Goal: Task Accomplishment & Management: Use online tool/utility

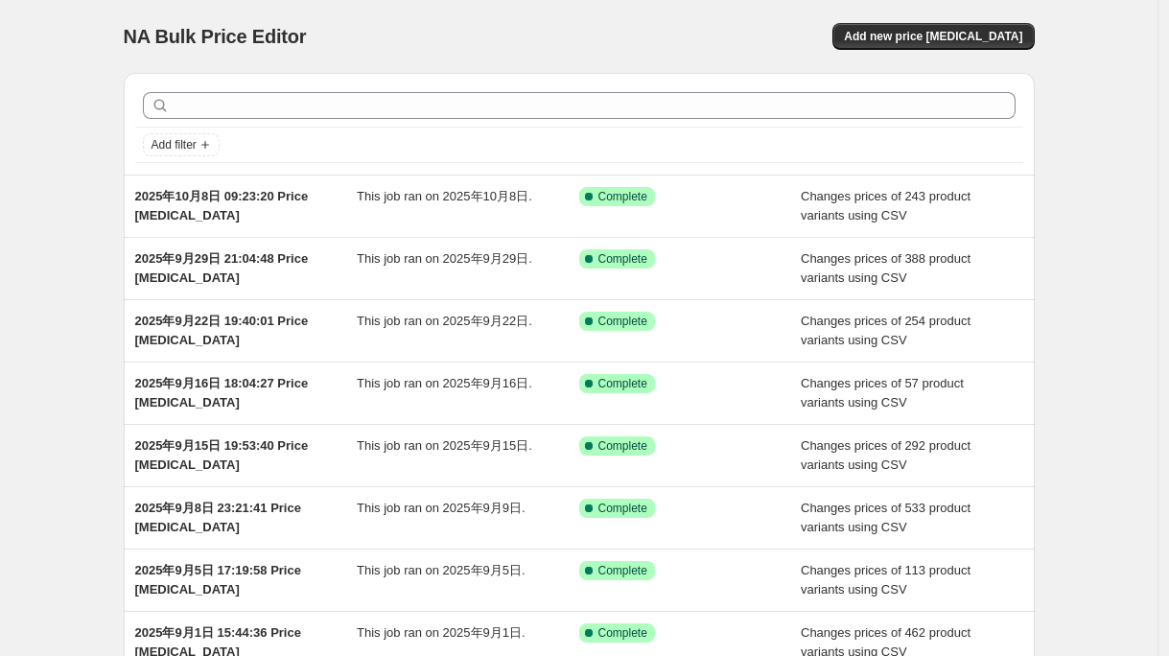
click at [973, 18] on div "NA Bulk Price Editor. This page is ready NA Bulk Price Editor Add new price [ME…" at bounding box center [579, 36] width 911 height 73
click at [958, 34] on span "Add new price [MEDICAL_DATA]" at bounding box center [933, 36] width 178 height 15
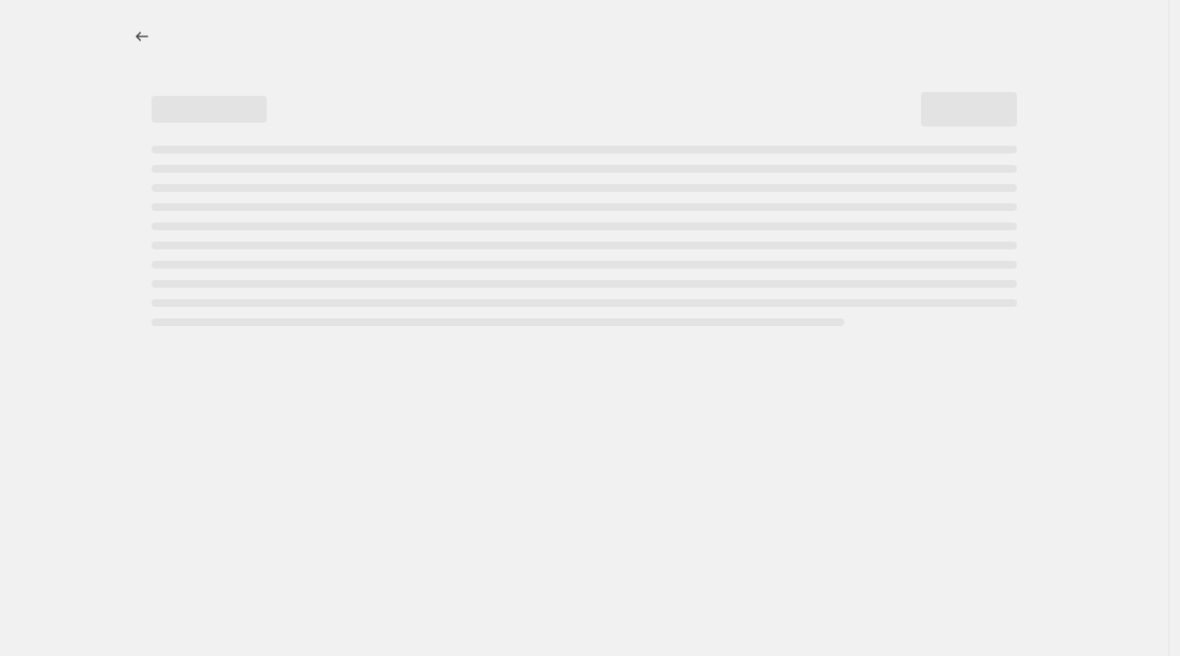
select select "percentage"
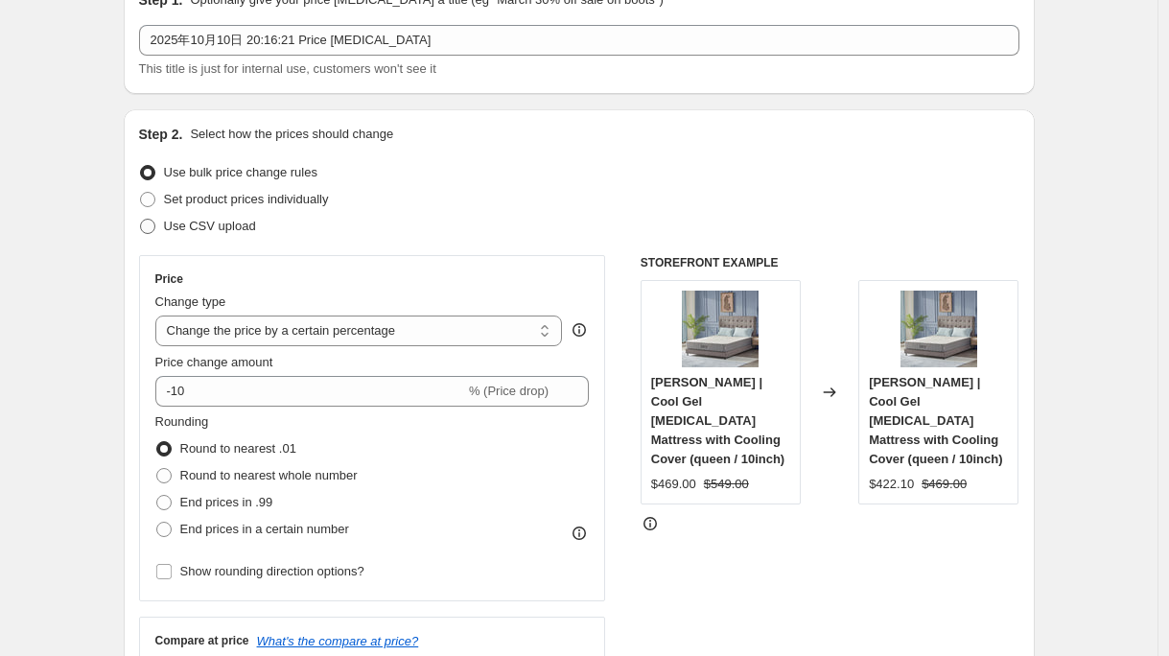
click at [216, 223] on span "Use CSV upload" at bounding box center [210, 226] width 92 height 14
click at [141, 220] on input "Use CSV upload" at bounding box center [140, 219] width 1 height 1
radio input "true"
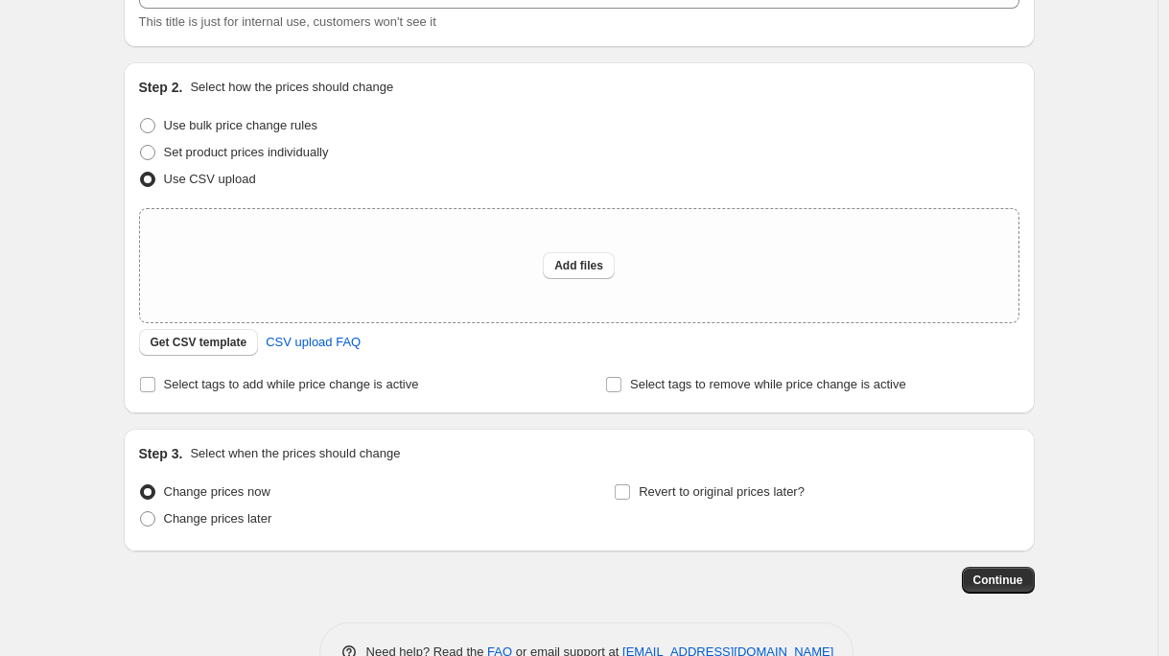
scroll to position [200, 0]
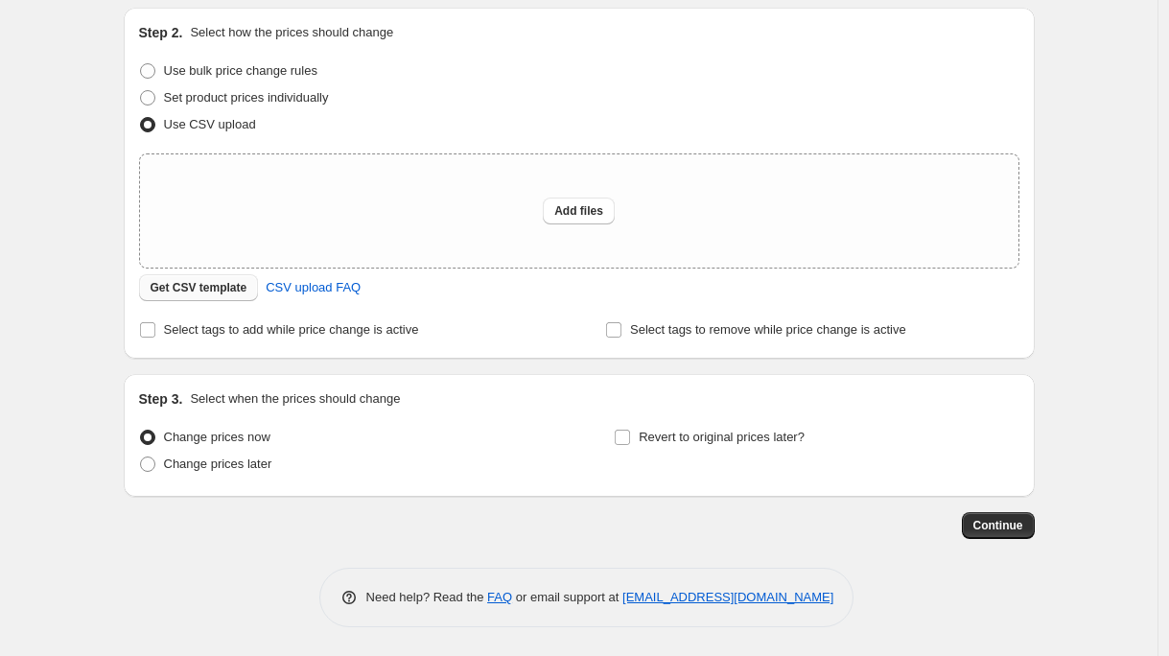
click at [216, 291] on span "Get CSV template" at bounding box center [199, 287] width 97 height 15
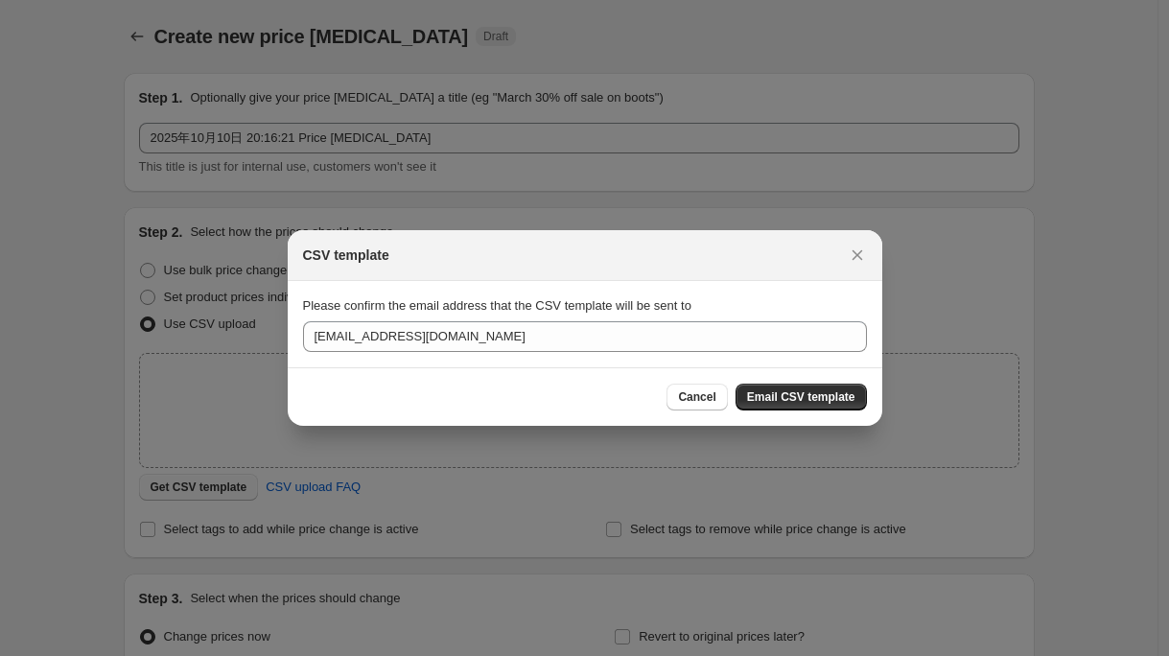
scroll to position [0, 0]
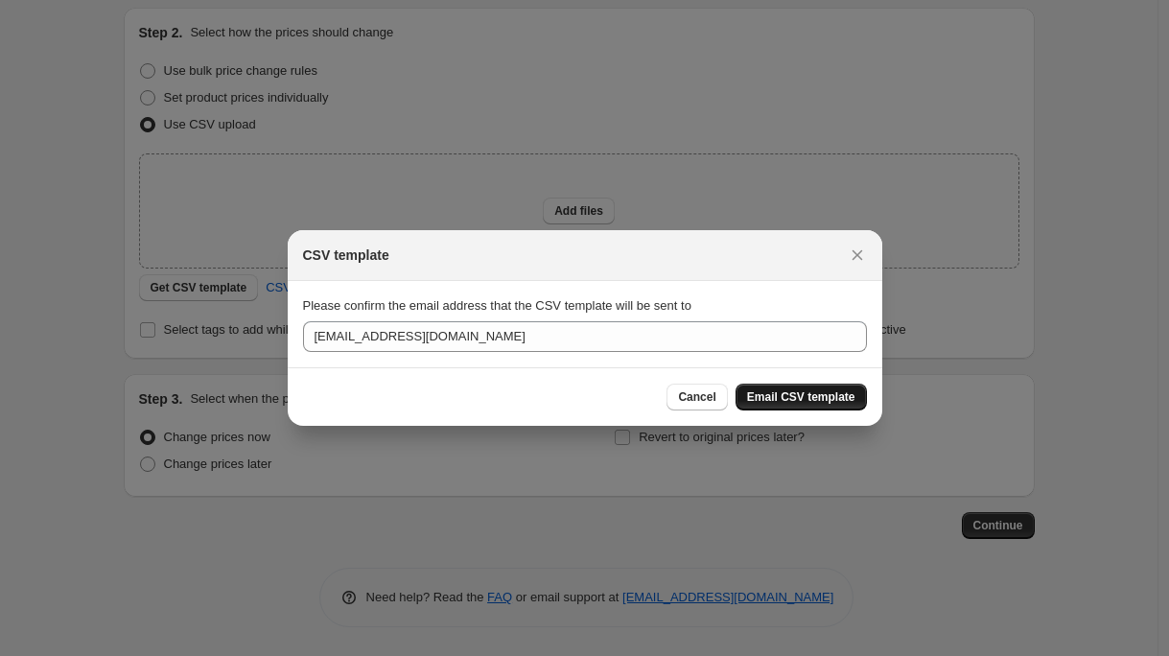
click at [786, 397] on span "Email CSV template" at bounding box center [801, 396] width 108 height 15
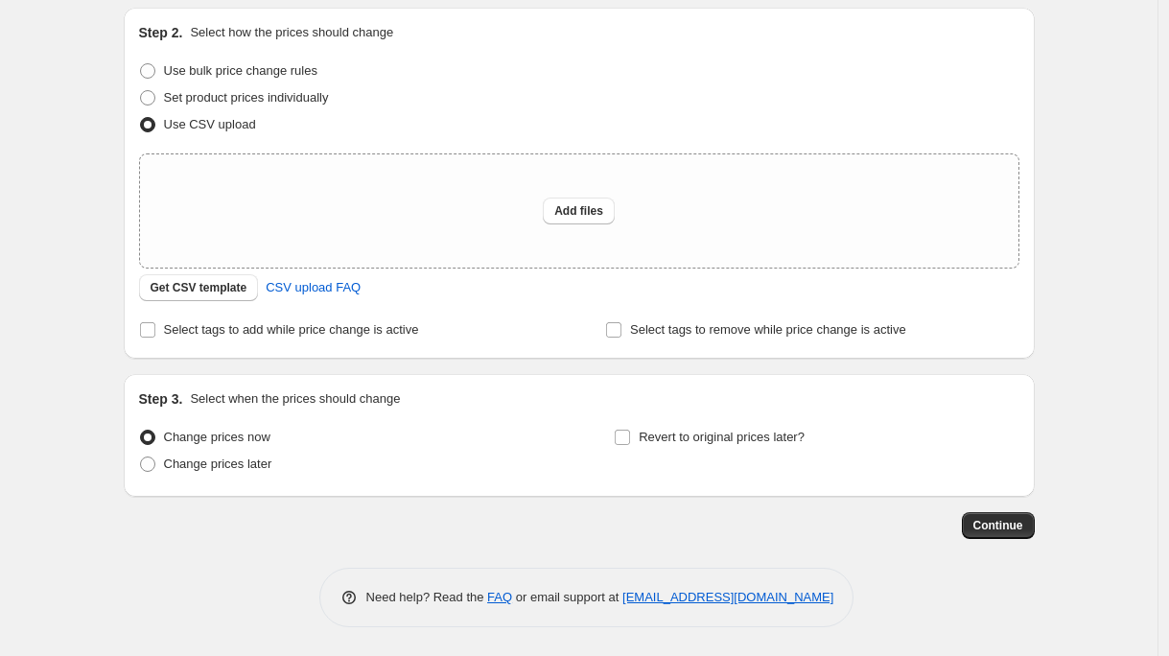
click at [748, 72] on div "Use bulk price change rules" at bounding box center [579, 71] width 881 height 27
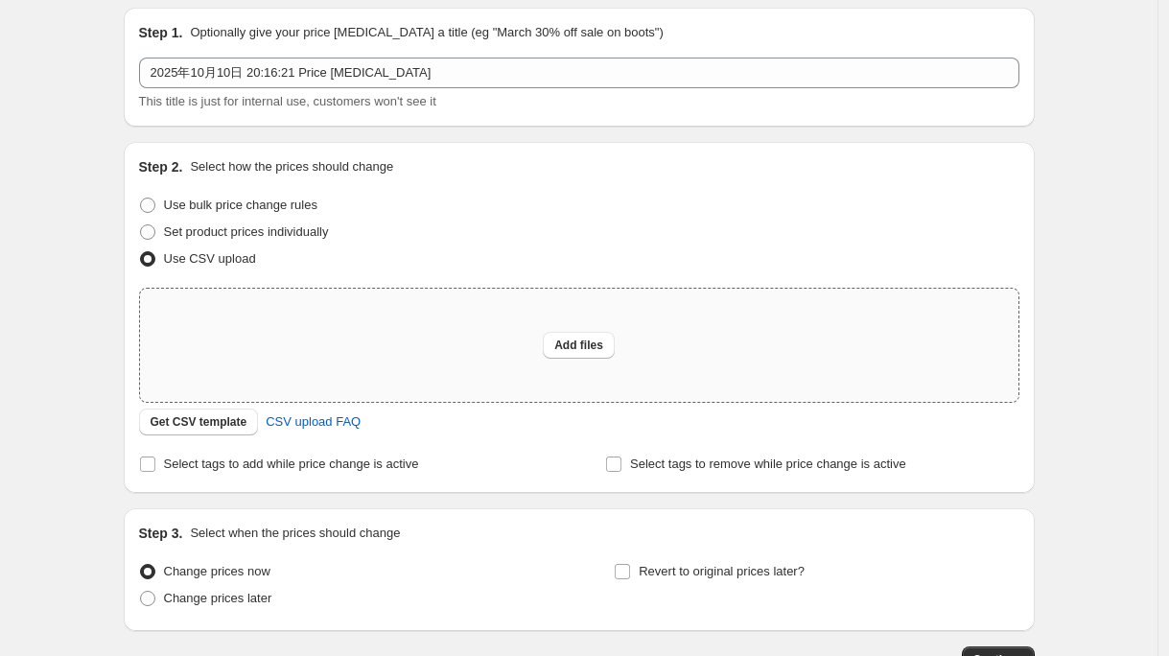
scroll to position [69, 0]
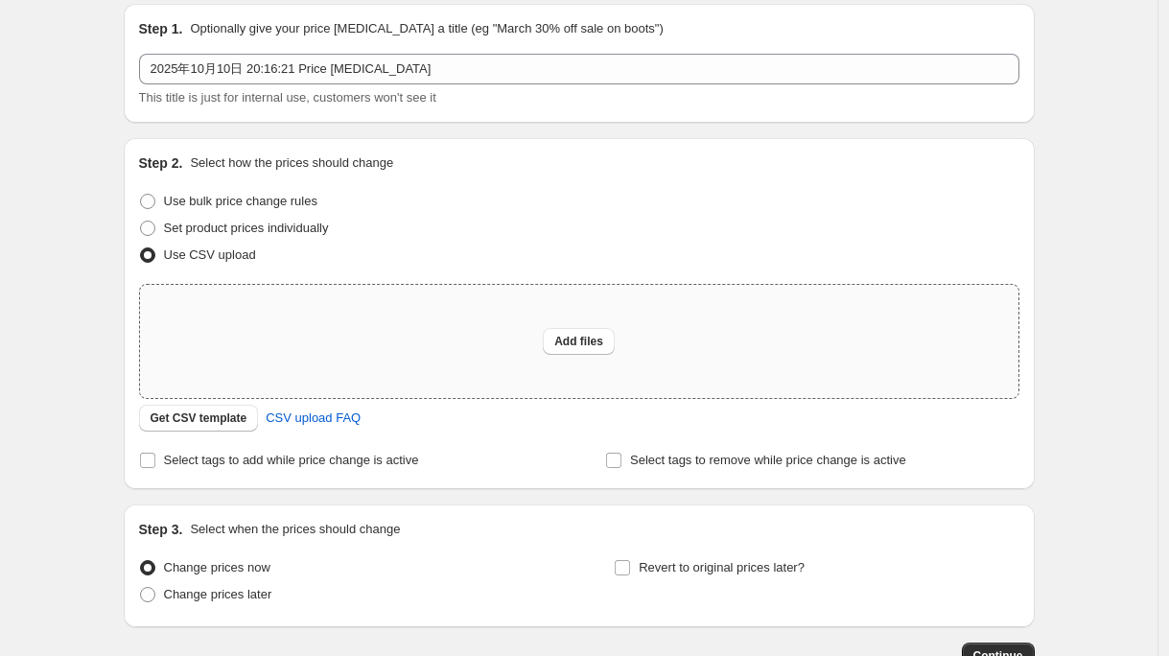
click at [566, 354] on div "Add files" at bounding box center [579, 341] width 879 height 113
type input "C:\fakepath\shopify-2025.10.10-10.19改价上传.csv"
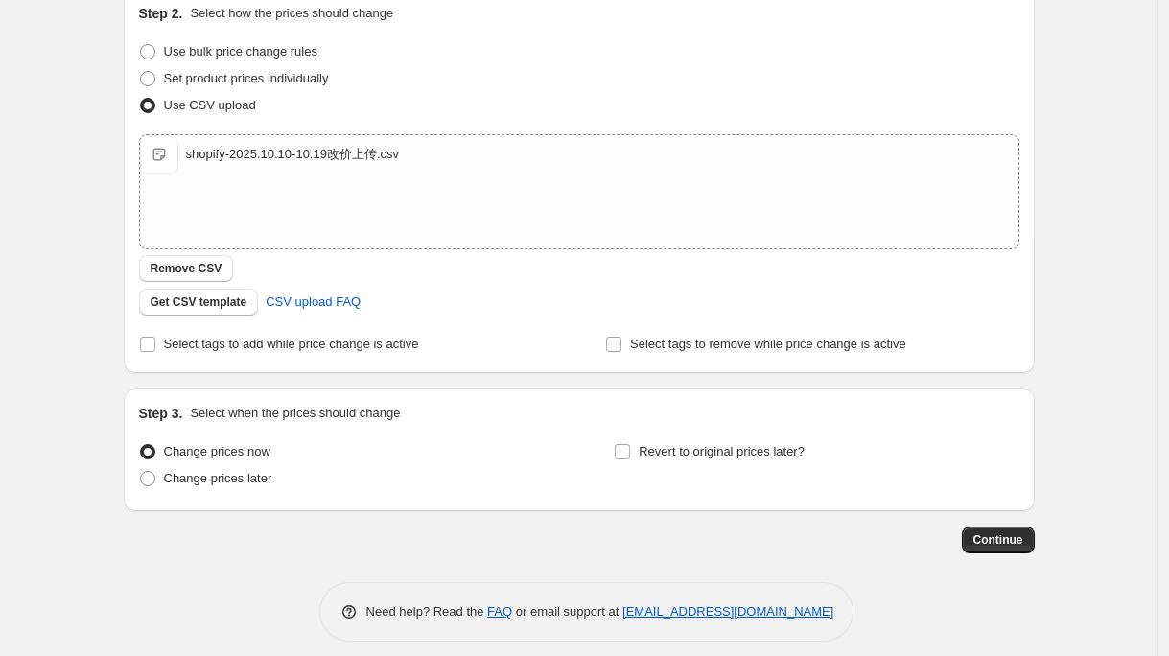
scroll to position [233, 0]
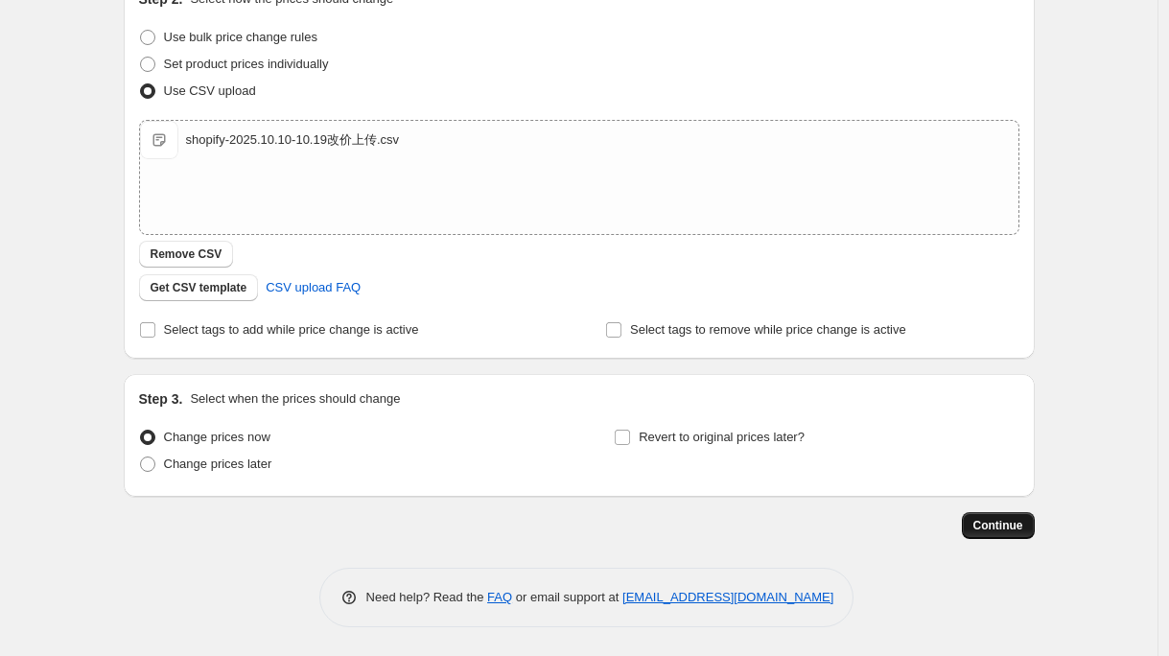
click at [1003, 538] on button "Continue" at bounding box center [998, 525] width 73 height 27
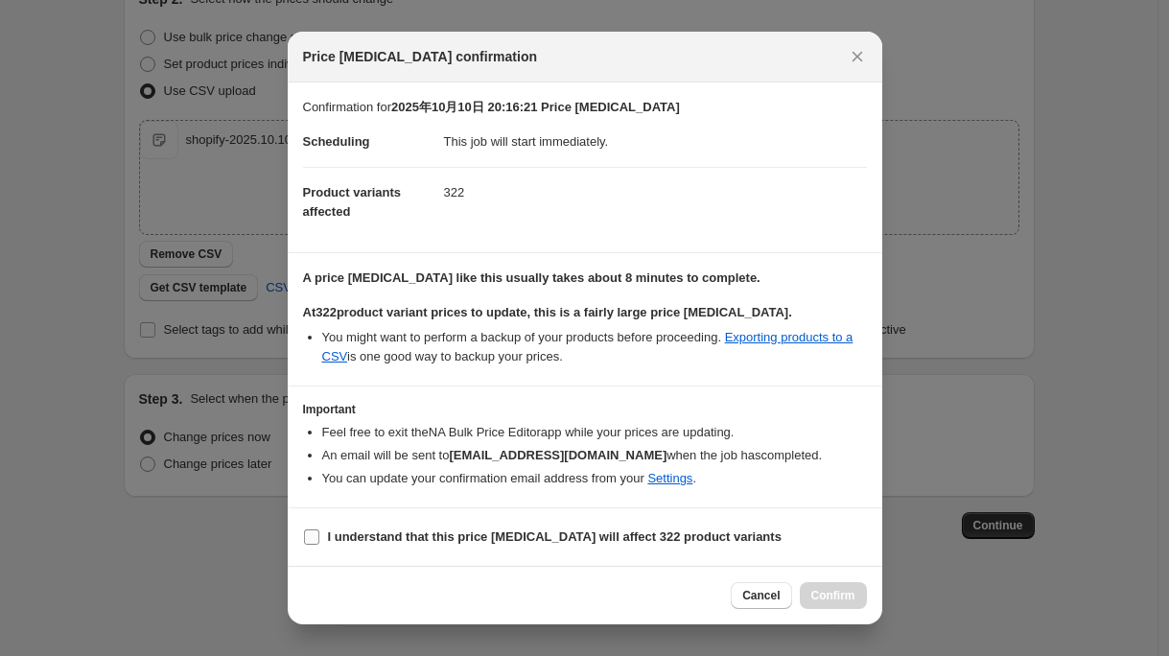
click at [455, 533] on b "I understand that this price [MEDICAL_DATA] will affect 322 product variants" at bounding box center [555, 536] width 454 height 14
click at [319, 533] on input "I understand that this price [MEDICAL_DATA] will affect 322 product variants" at bounding box center [311, 536] width 15 height 15
checkbox input "true"
click at [849, 616] on div "Cancel Confirm" at bounding box center [585, 595] width 595 height 59
click at [845, 604] on button "Confirm" at bounding box center [833, 595] width 67 height 27
